Goal: Transaction & Acquisition: Purchase product/service

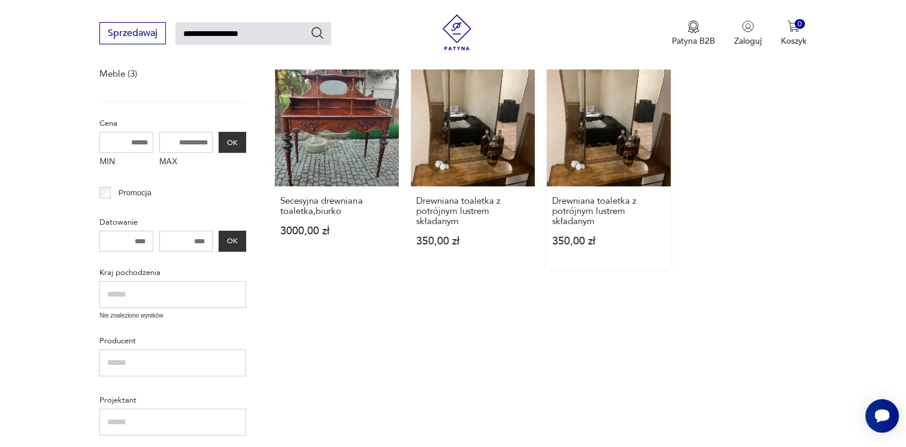
scroll to position [222, 0]
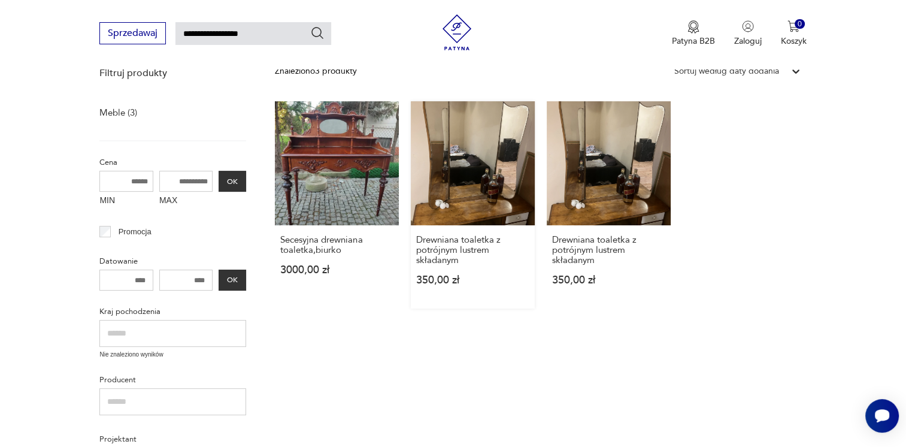
click at [424, 154] on link "Drewniana toaletka z potrójnym lustrem składanym 350,00 zł" at bounding box center [473, 204] width 124 height 207
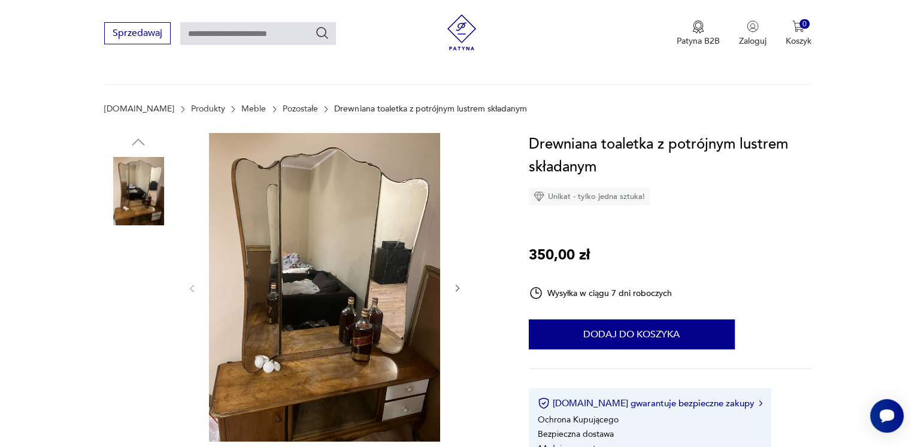
scroll to position [120, 0]
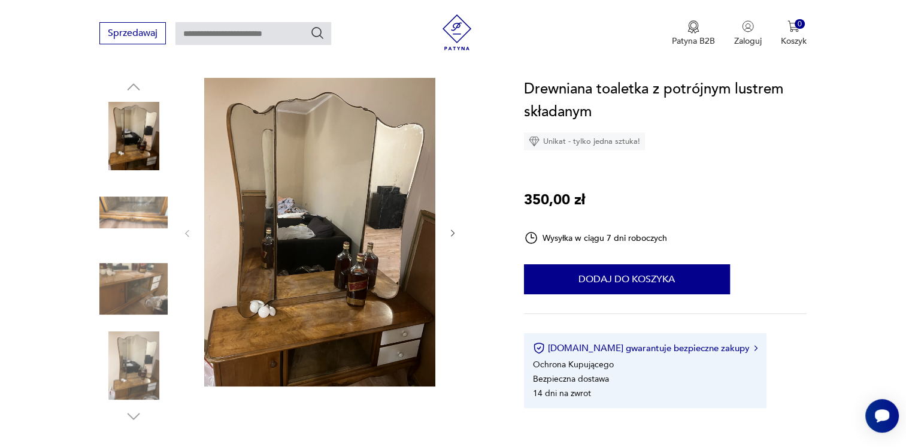
click at [130, 217] on img at bounding box center [133, 212] width 68 height 68
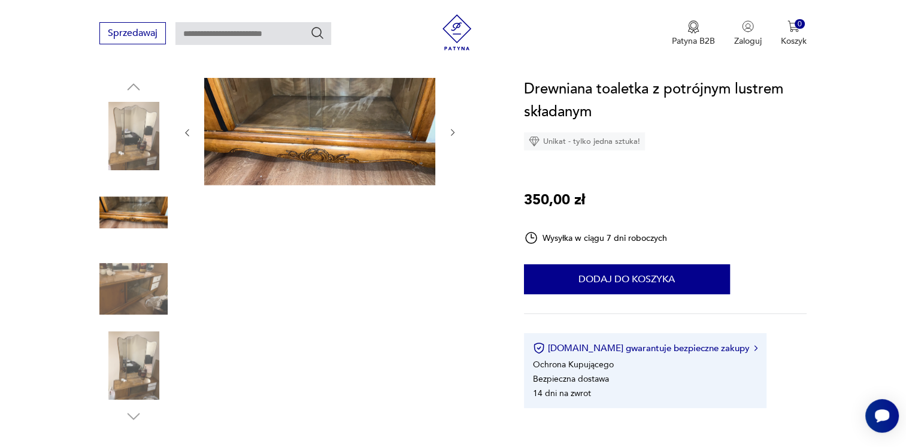
click at [148, 269] on img at bounding box center [133, 288] width 68 height 68
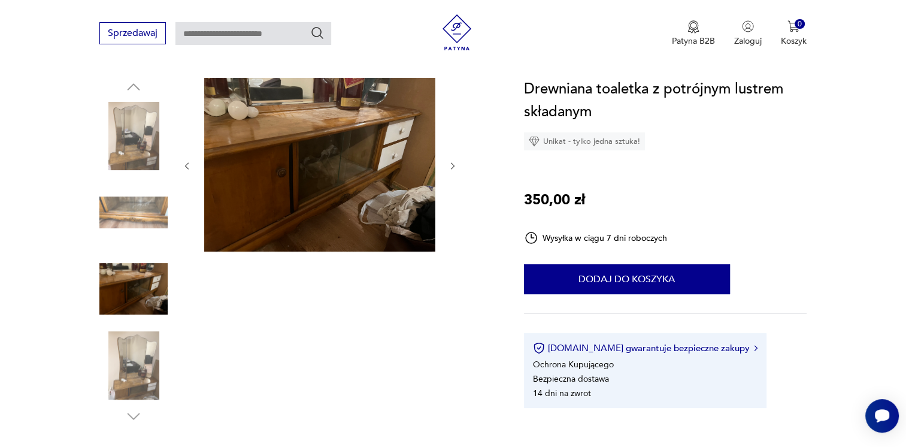
click at [242, 181] on img at bounding box center [319, 165] width 231 height 174
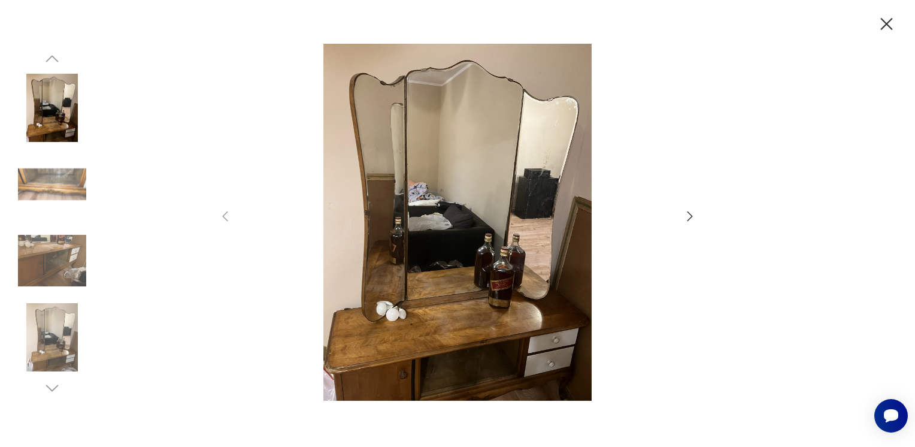
click at [81, 262] on img at bounding box center [52, 260] width 68 height 68
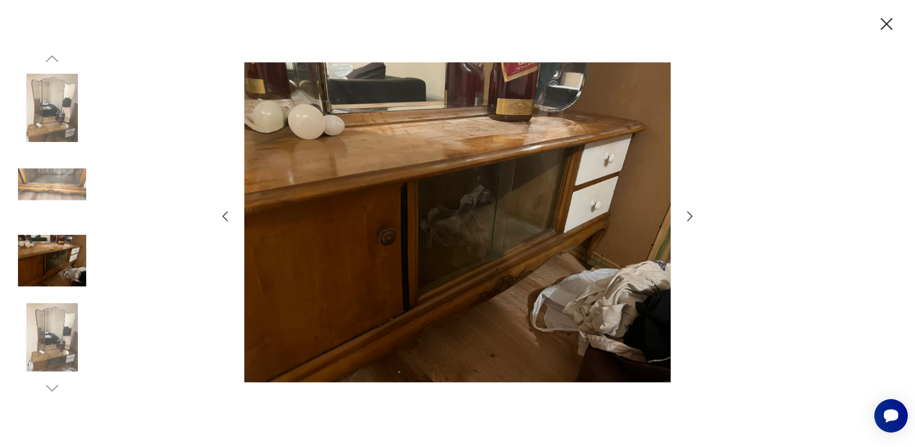
click at [699, 212] on div at bounding box center [457, 223] width 915 height 447
click at [691, 216] on icon "button" at bounding box center [689, 216] width 5 height 10
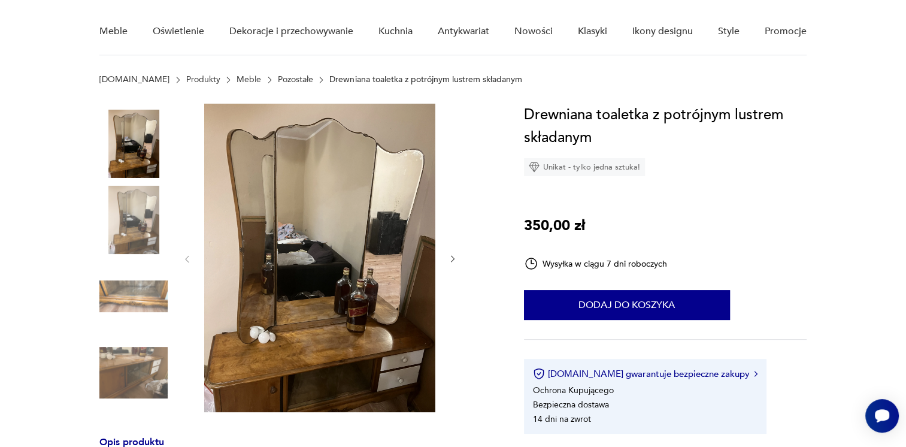
scroll to position [120, 0]
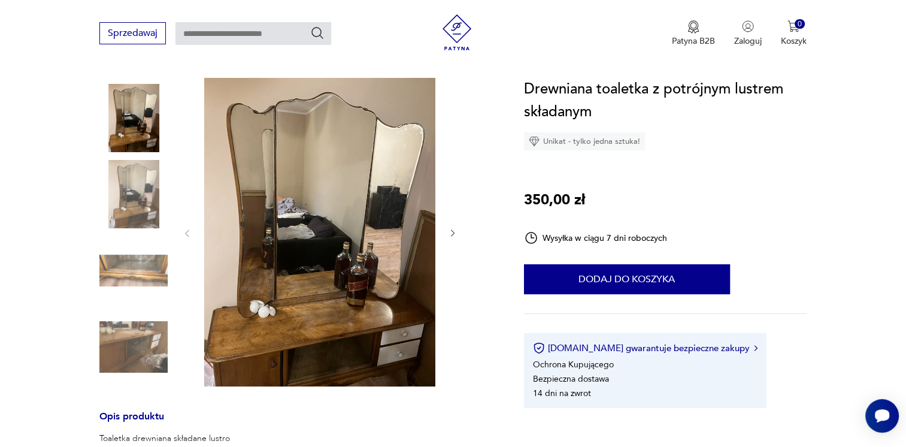
click at [155, 184] on img at bounding box center [133, 194] width 68 height 68
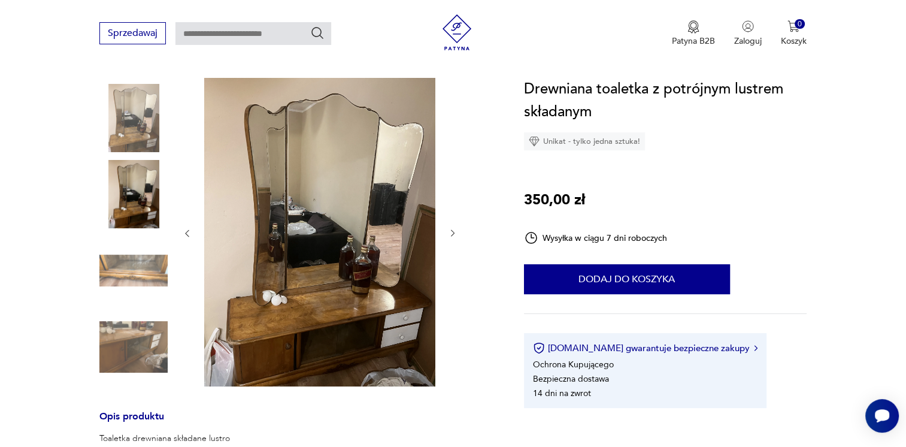
click at [142, 271] on img at bounding box center [133, 270] width 68 height 68
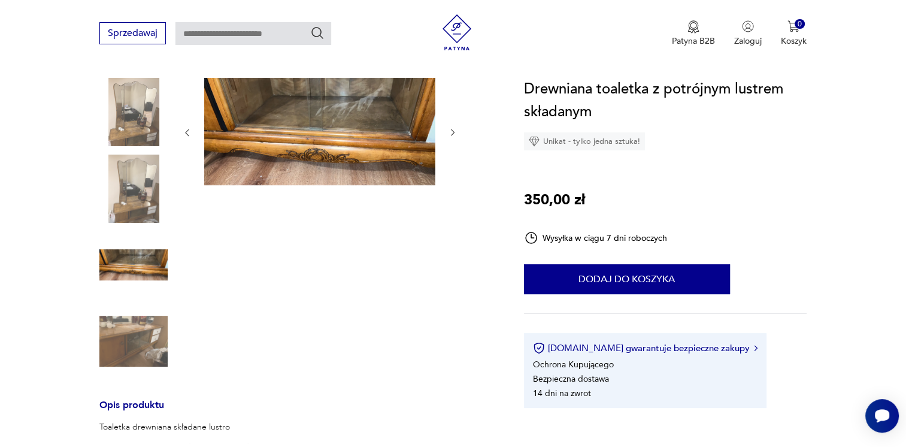
click at [167, 385] on div "Opis produktu Toaletka drewniana składane lustro Z szyba na środku 2 szufladami…" at bounding box center [296, 385] width 395 height 614
click at [156, 357] on img at bounding box center [133, 341] width 68 height 68
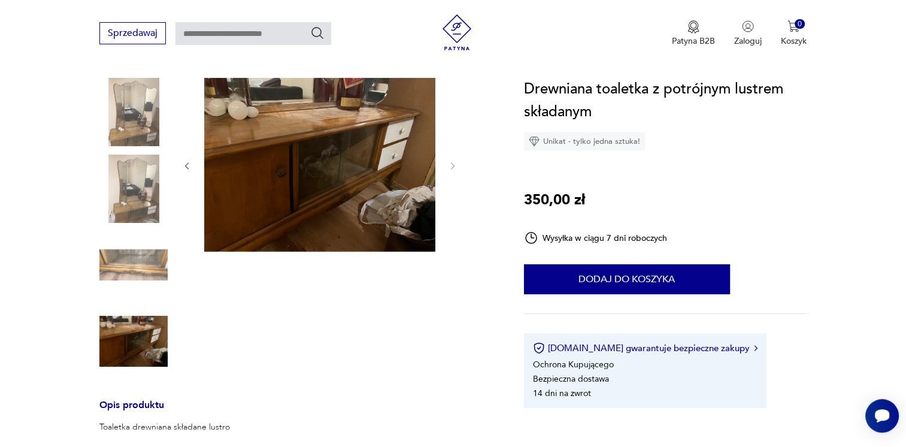
click at [147, 291] on img at bounding box center [133, 264] width 68 height 68
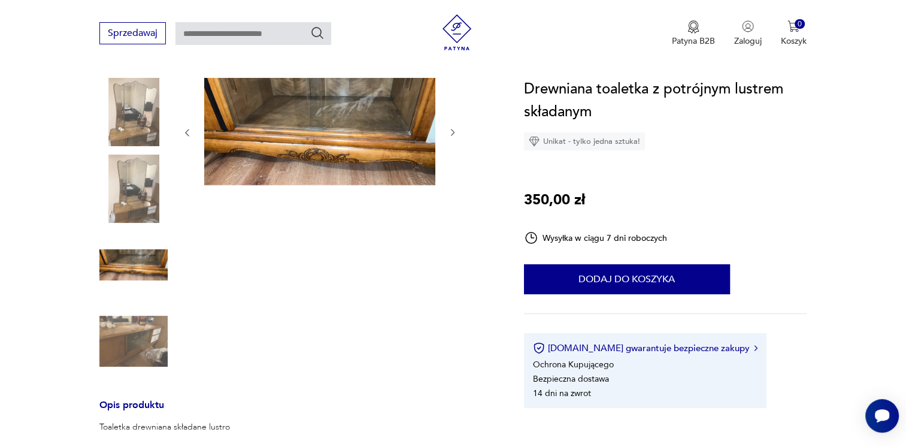
click at [136, 192] on img at bounding box center [133, 188] width 68 height 68
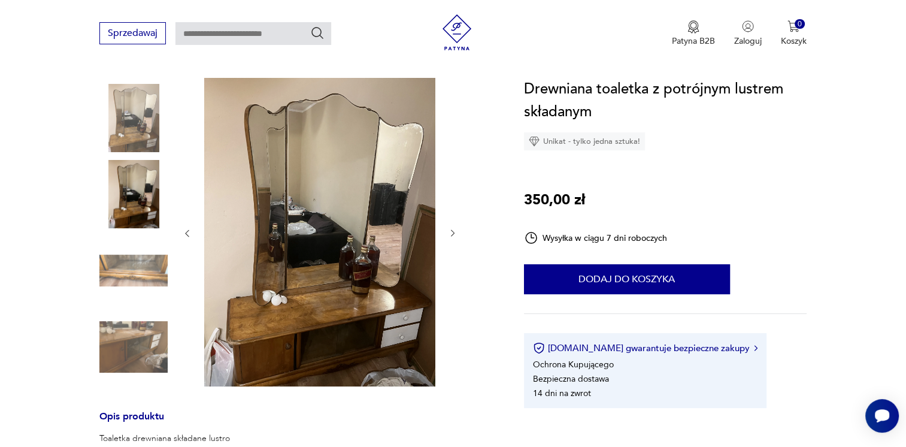
click at [132, 125] on img at bounding box center [133, 118] width 68 height 68
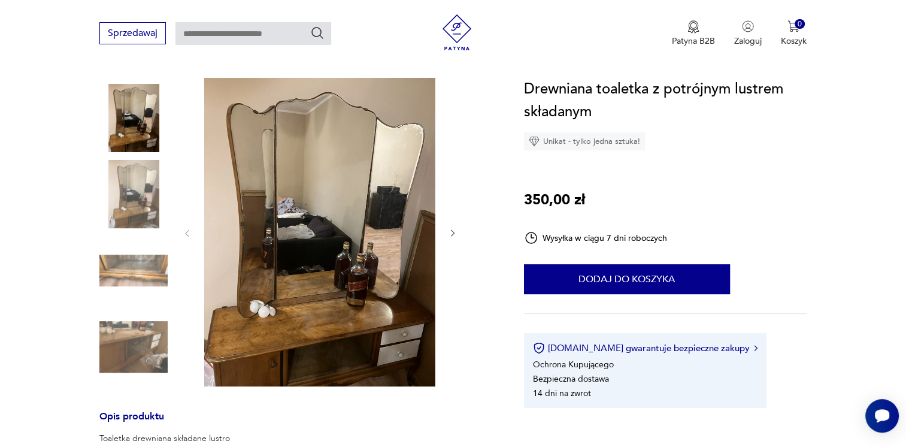
click at [311, 287] on img at bounding box center [319, 232] width 231 height 308
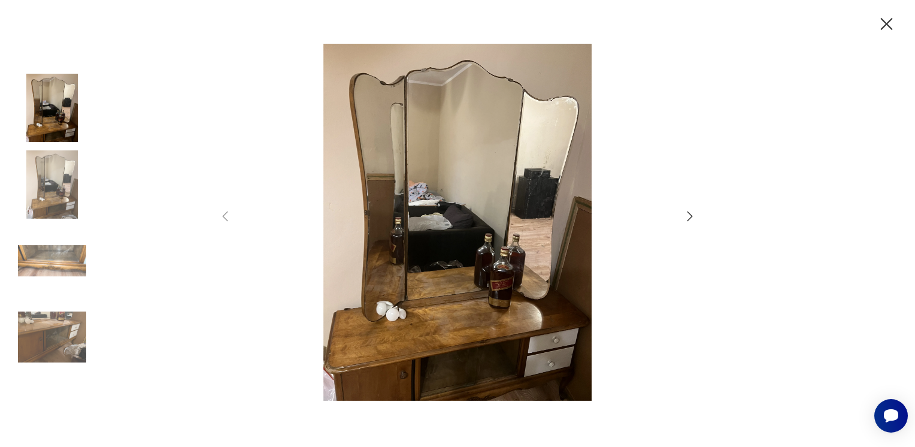
click at [76, 191] on img at bounding box center [52, 184] width 68 height 68
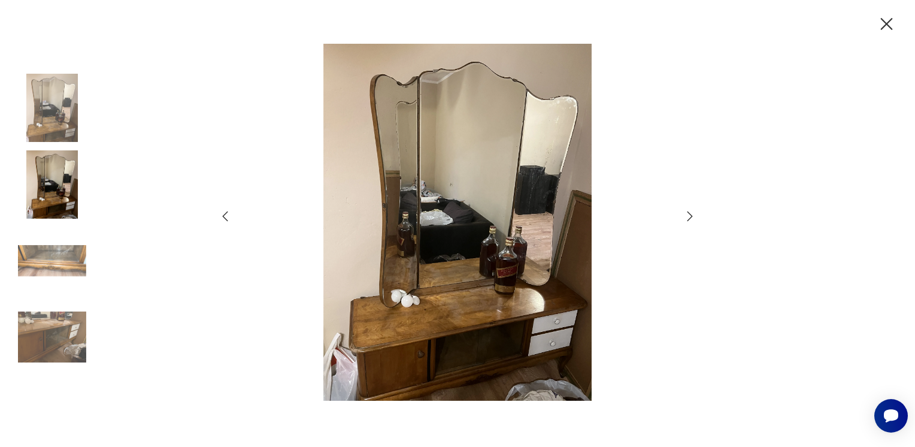
click at [83, 240] on img at bounding box center [52, 260] width 68 height 68
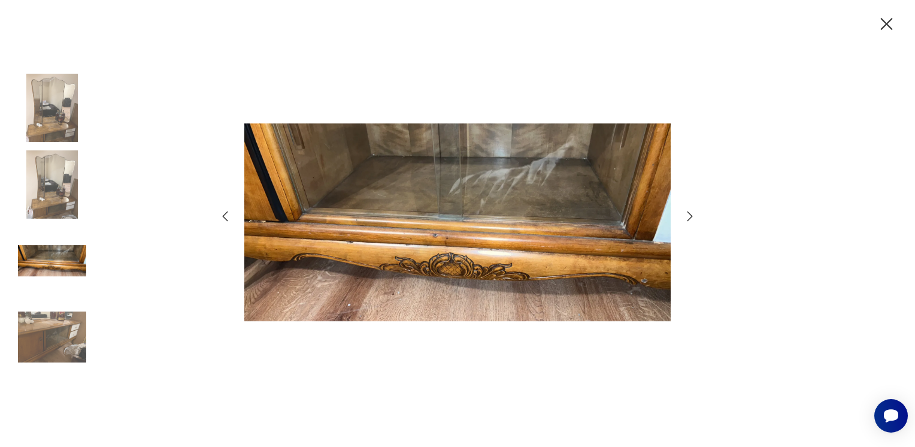
click at [99, 303] on div at bounding box center [457, 223] width 915 height 447
click at [87, 338] on div at bounding box center [457, 223] width 915 height 447
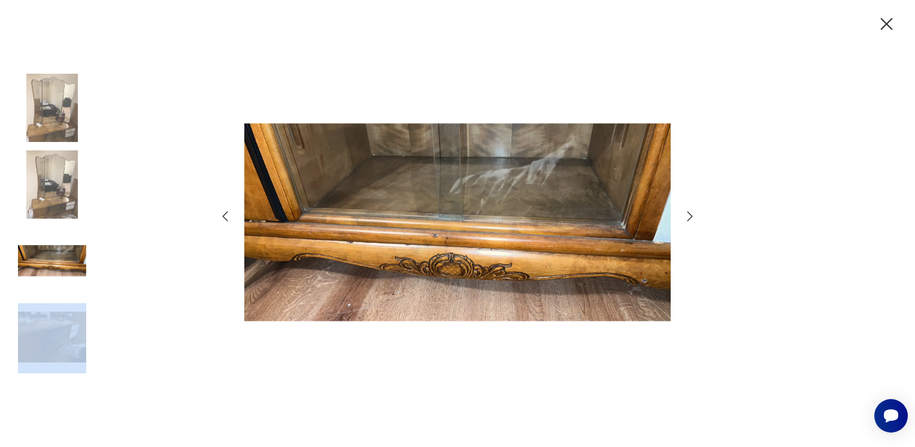
click at [87, 338] on div at bounding box center [457, 223] width 915 height 447
click at [69, 337] on img at bounding box center [52, 337] width 68 height 68
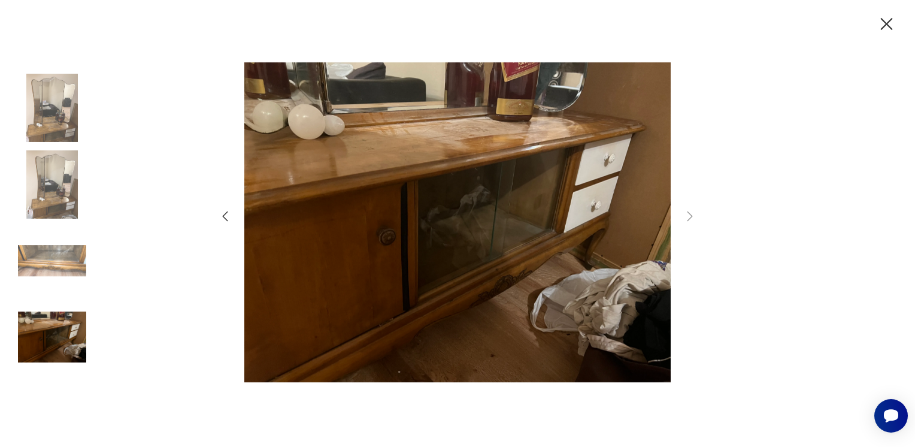
click at [888, 35] on div at bounding box center [457, 223] width 915 height 447
click at [879, 26] on icon "button" at bounding box center [886, 24] width 21 height 21
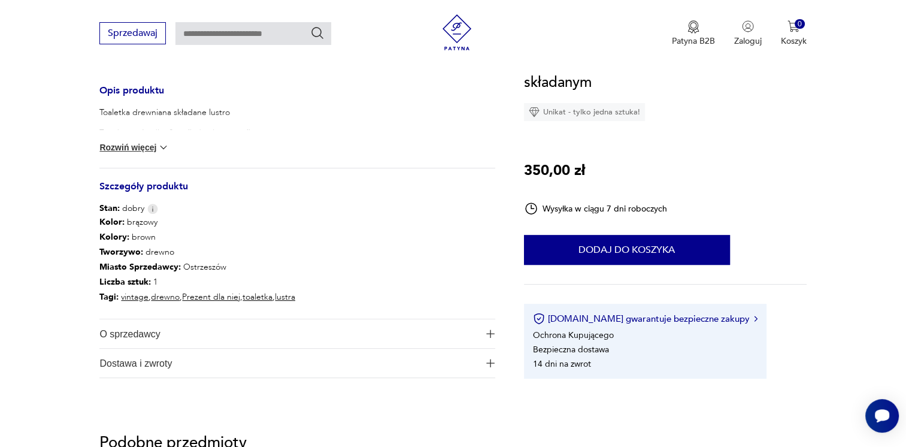
scroll to position [479, 0]
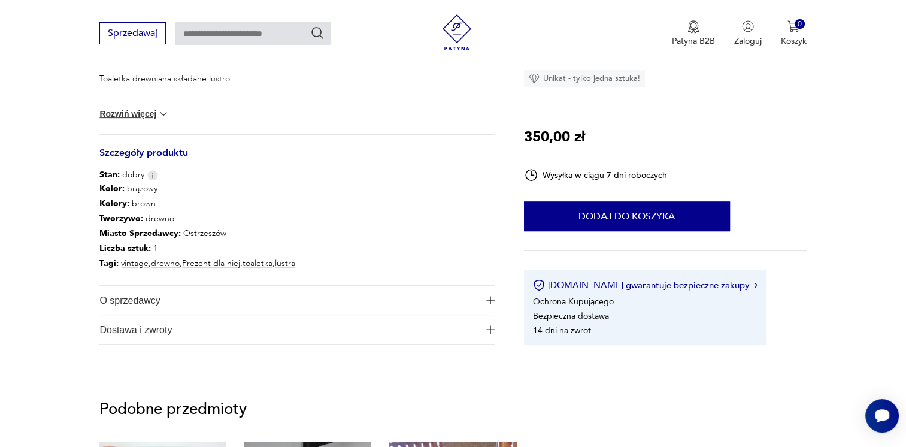
click at [259, 306] on span "O sprzedawcy" at bounding box center [288, 300] width 379 height 29
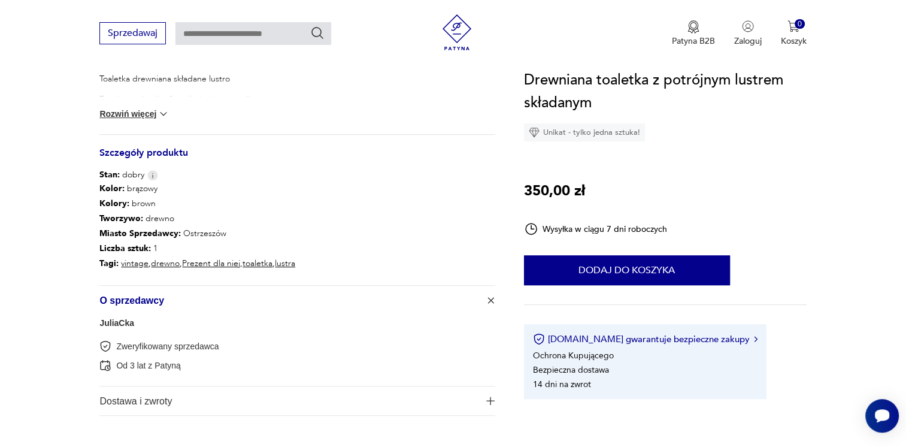
click at [208, 405] on span "Dostawa i zwroty" at bounding box center [288, 400] width 379 height 29
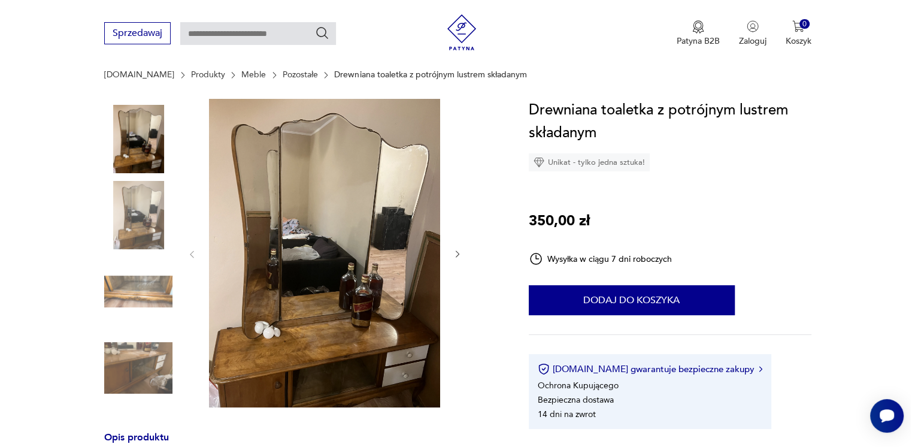
scroll to position [120, 0]
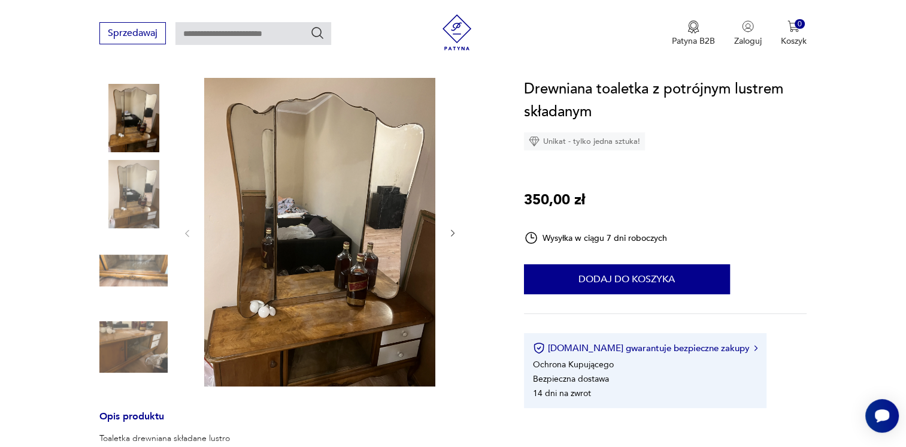
click at [393, 236] on img at bounding box center [319, 232] width 231 height 308
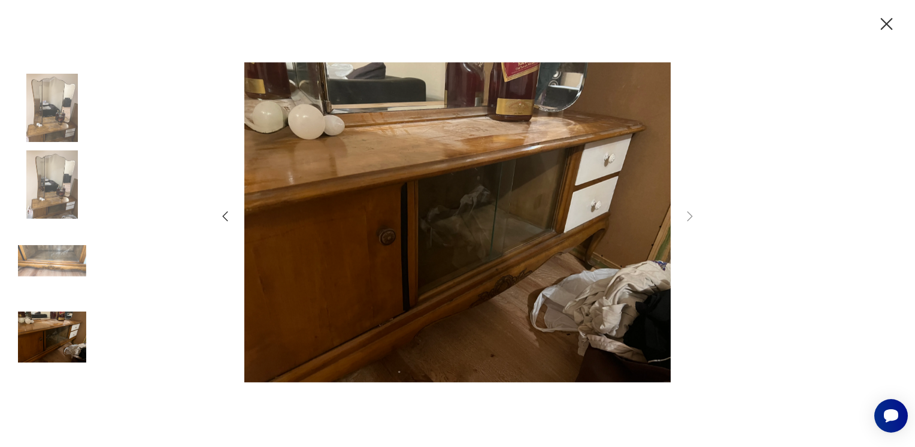
click at [53, 114] on img at bounding box center [52, 108] width 68 height 68
